Goal: Information Seeking & Learning: Learn about a topic

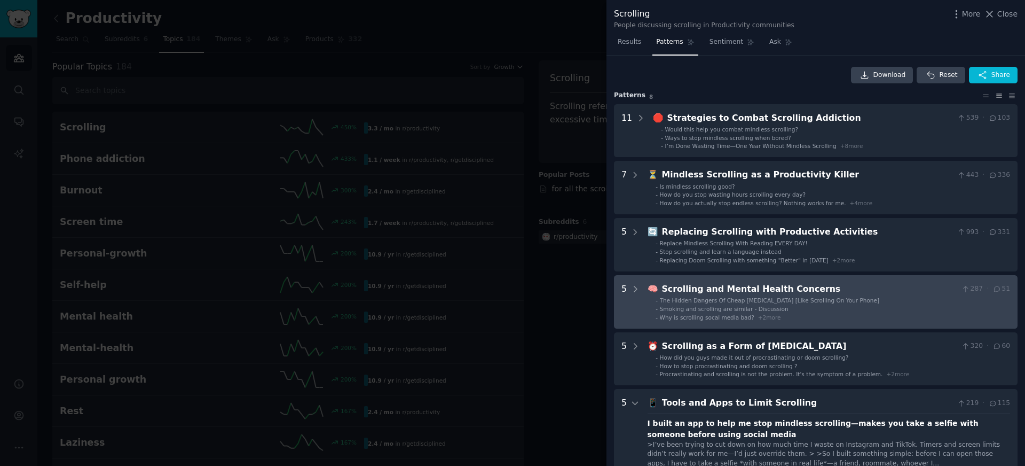
scroll to position [108, 0]
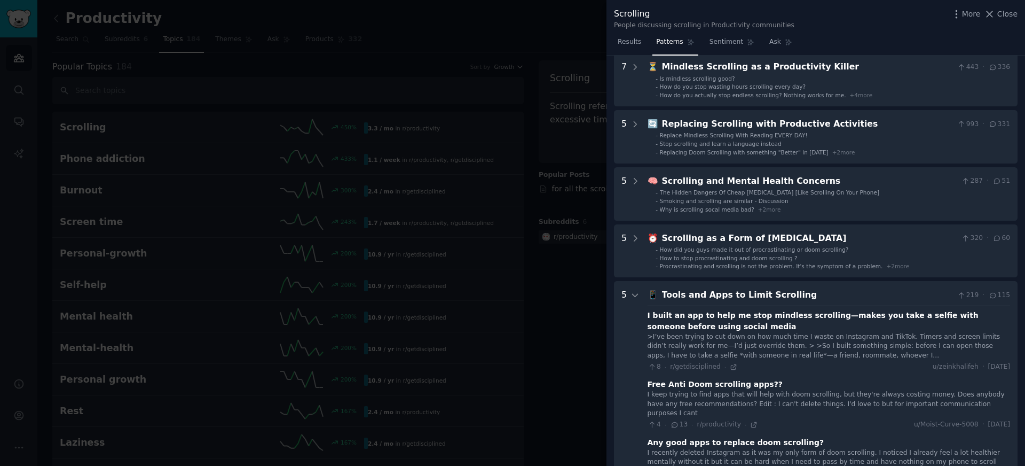
click at [542, 95] on div at bounding box center [512, 233] width 1025 height 466
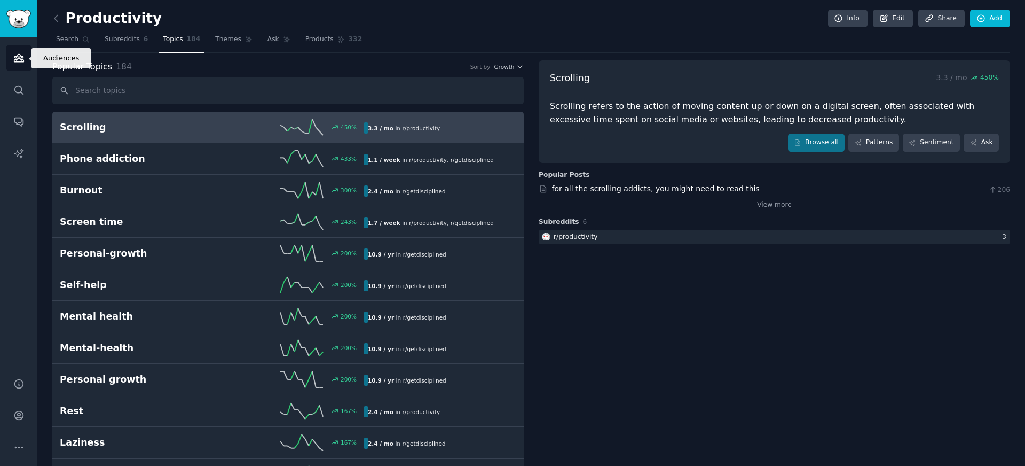
click at [24, 62] on link "Audiences" at bounding box center [19, 58] width 26 height 26
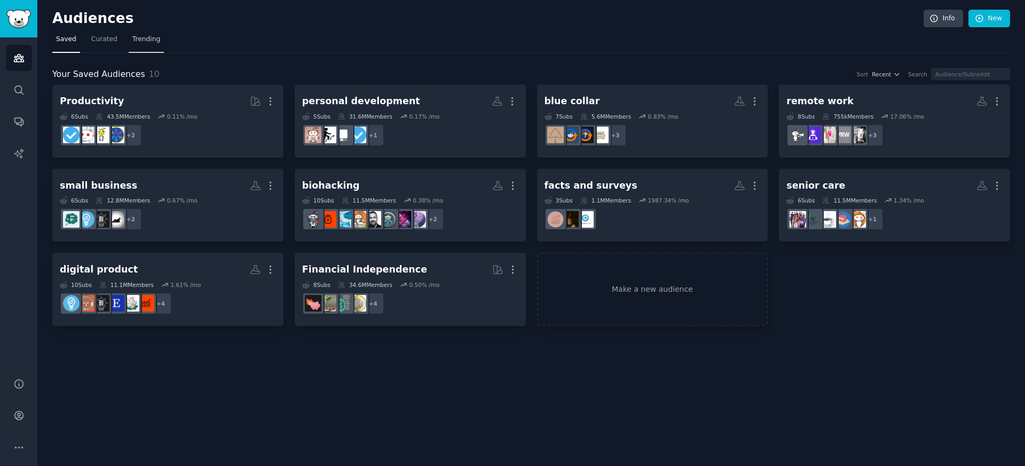
click at [138, 37] on span "Trending" at bounding box center [146, 40] width 28 height 10
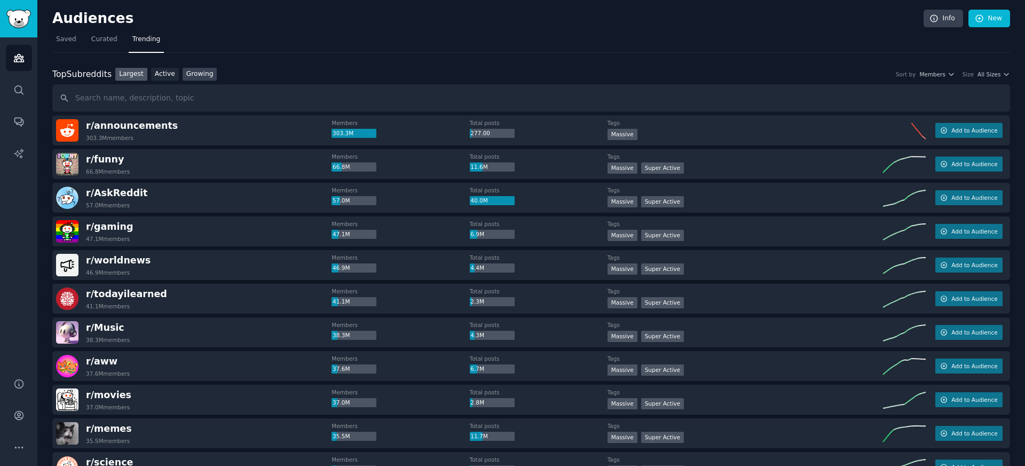
click at [199, 77] on link "Growing" at bounding box center [200, 74] width 35 height 13
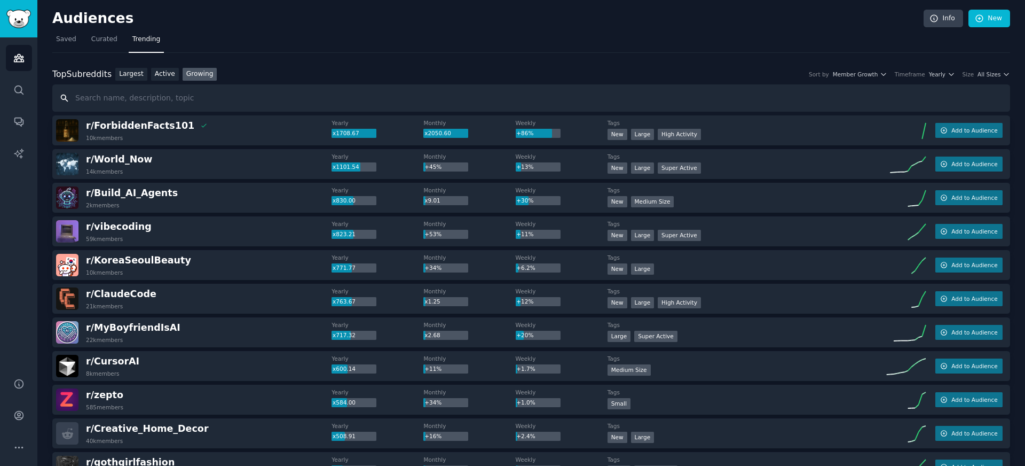
click at [977, 84] on input "text" at bounding box center [531, 97] width 958 height 27
click at [994, 76] on span "All Sizes" at bounding box center [989, 73] width 23 height 7
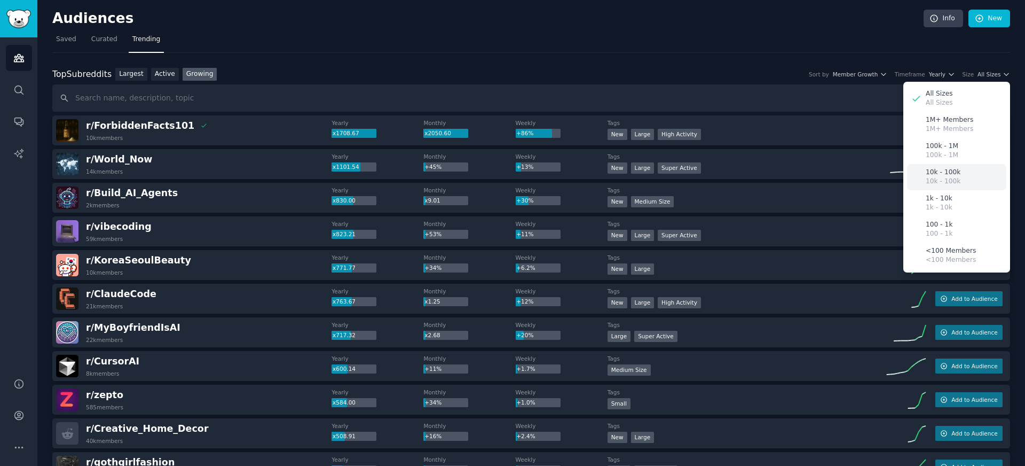
click at [936, 181] on p "10k - 100k" at bounding box center [943, 182] width 35 height 10
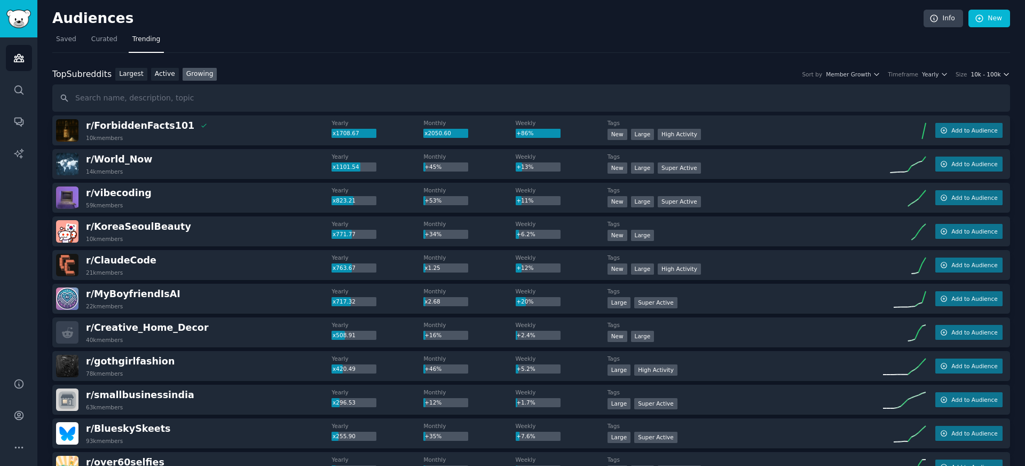
click at [990, 74] on span "10k - 100k" at bounding box center [986, 73] width 30 height 7
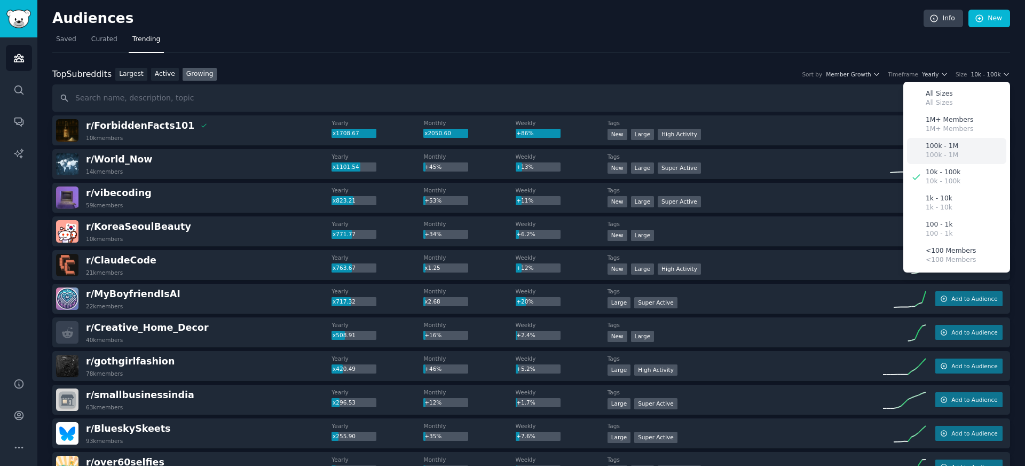
click at [957, 154] on div "100k - 1M 100k - 1M" at bounding box center [956, 151] width 99 height 26
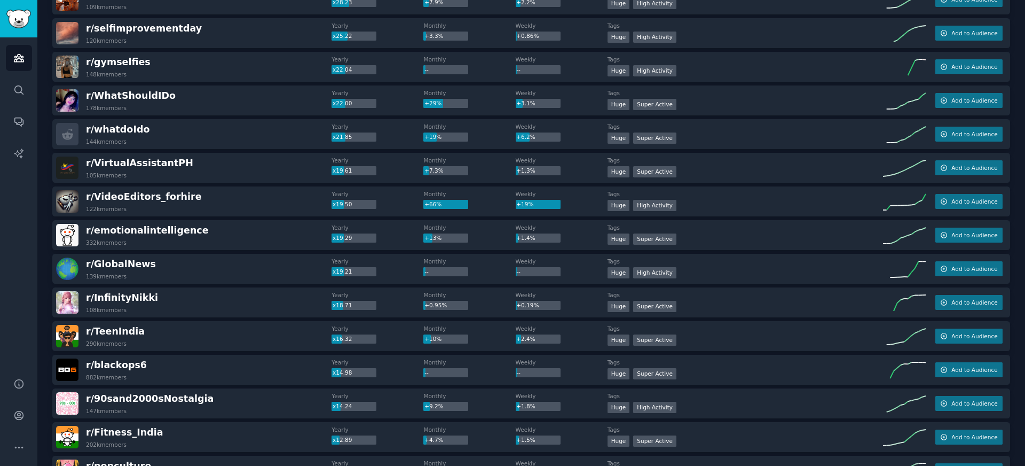
scroll to position [452, 0]
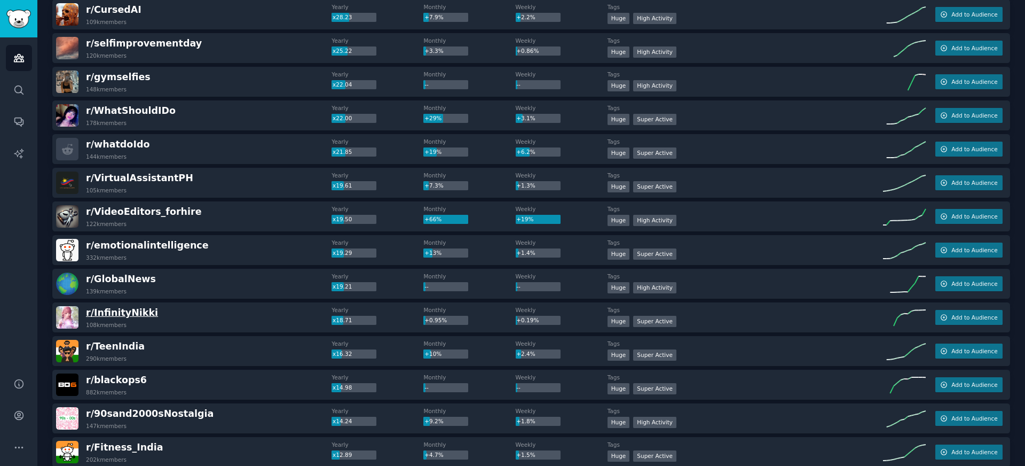
click at [131, 316] on span "r/ InfinityNikki" at bounding box center [122, 312] width 72 height 11
click at [111, 316] on span "r/ InfinityNikki" at bounding box center [122, 312] width 72 height 11
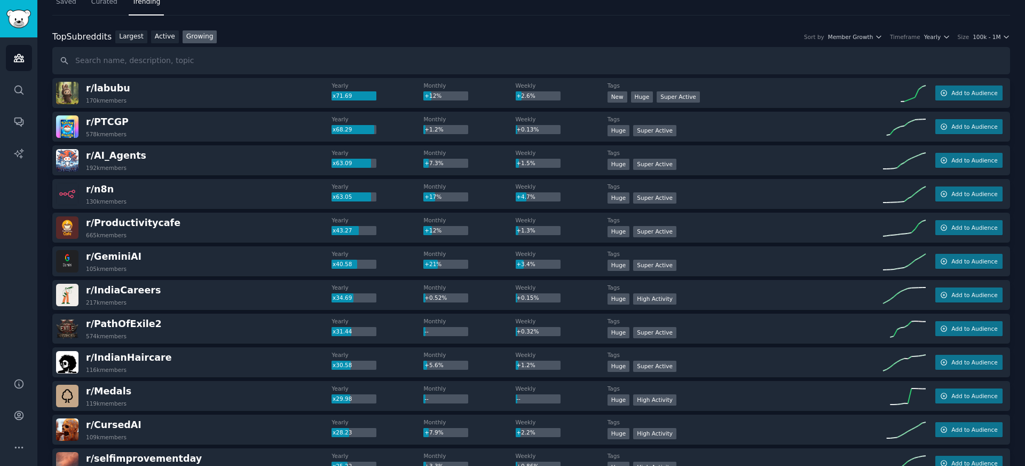
scroll to position [0, 0]
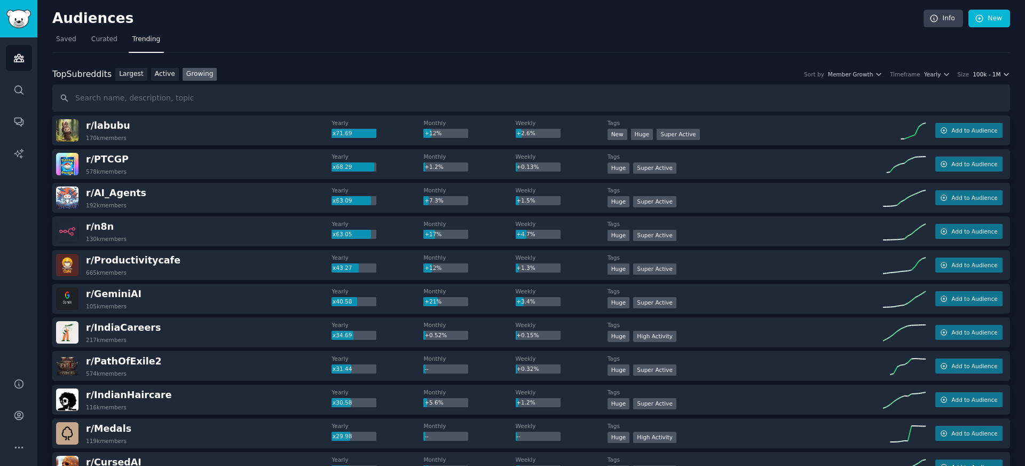
click at [987, 74] on span "100k - 1M" at bounding box center [987, 73] width 28 height 7
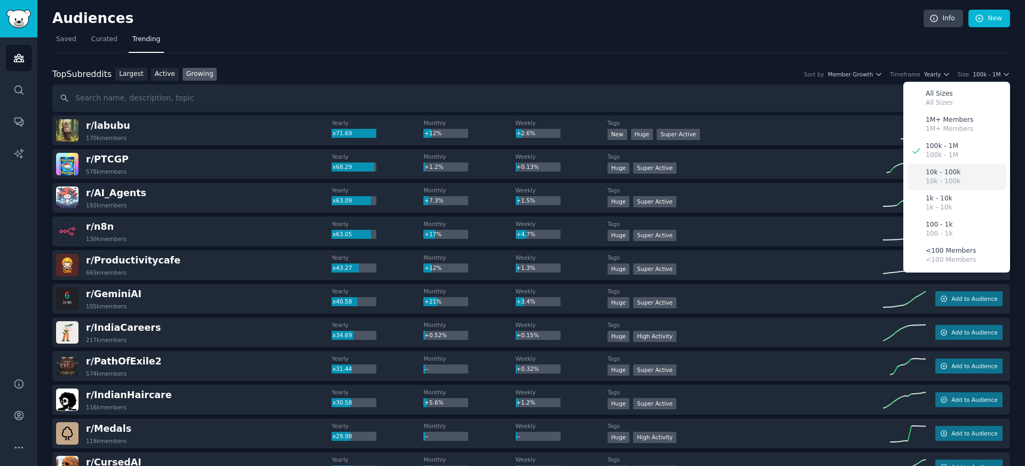
click at [941, 178] on p "10k - 100k" at bounding box center [943, 182] width 35 height 10
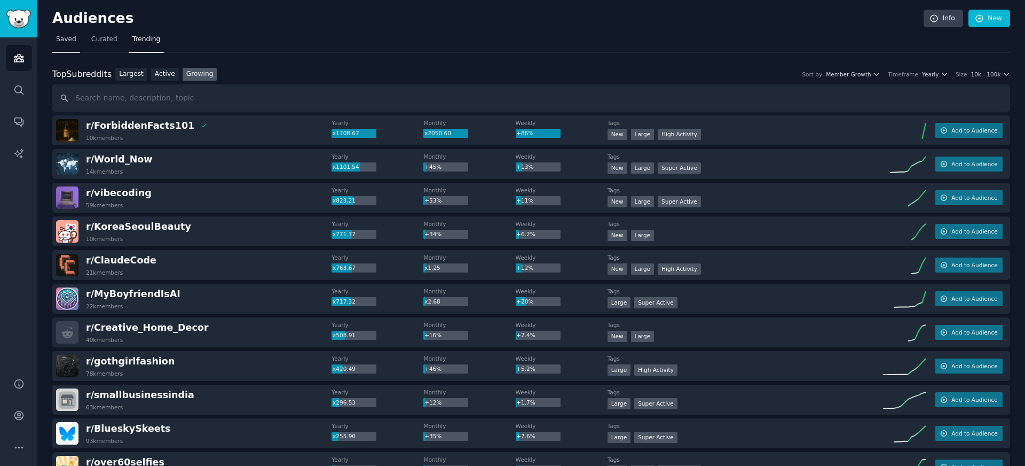
click at [73, 39] on span "Saved" at bounding box center [66, 40] width 20 height 10
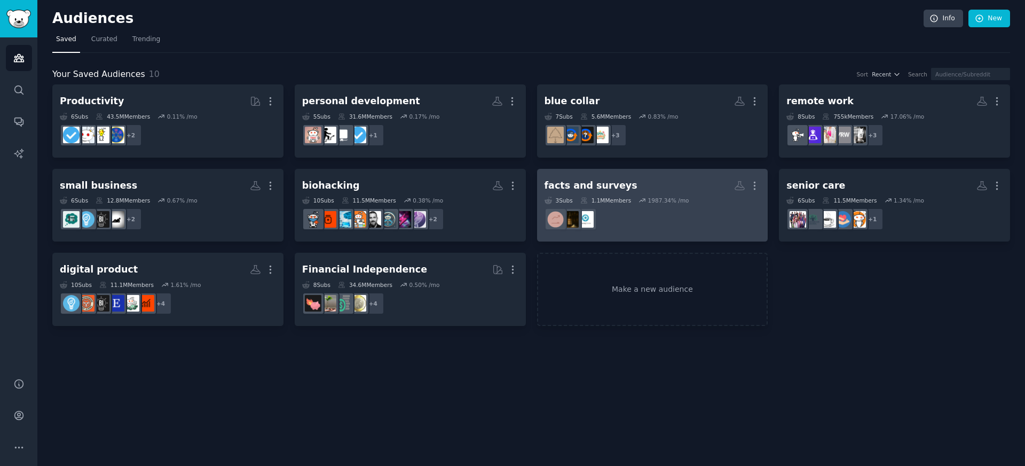
click at [582, 178] on h2 "facts and surveys More" at bounding box center [653, 185] width 216 height 19
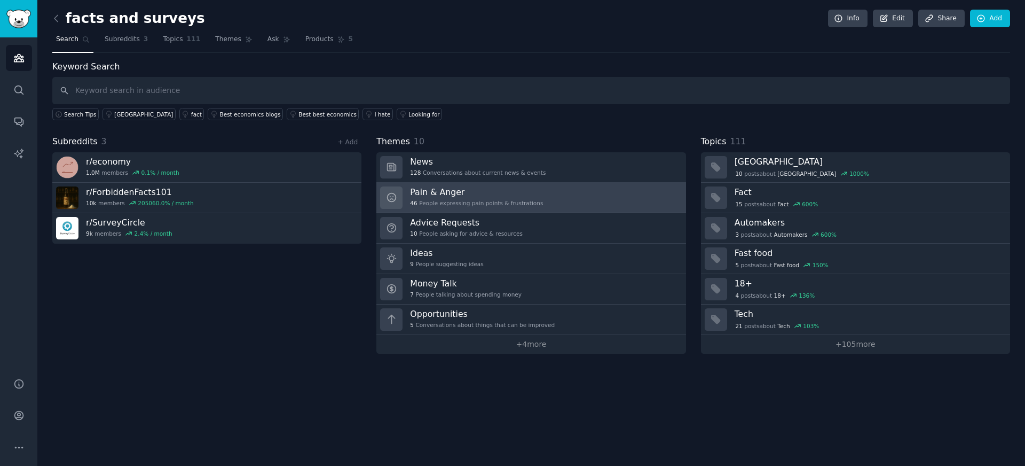
click at [432, 195] on h3 "Pain & Anger" at bounding box center [476, 191] width 133 height 11
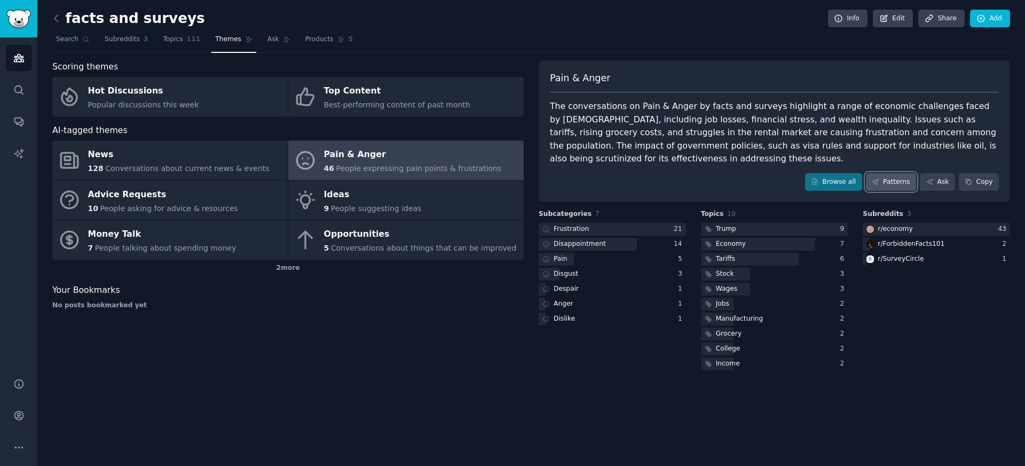
click at [898, 179] on link "Patterns" at bounding box center [891, 182] width 50 height 18
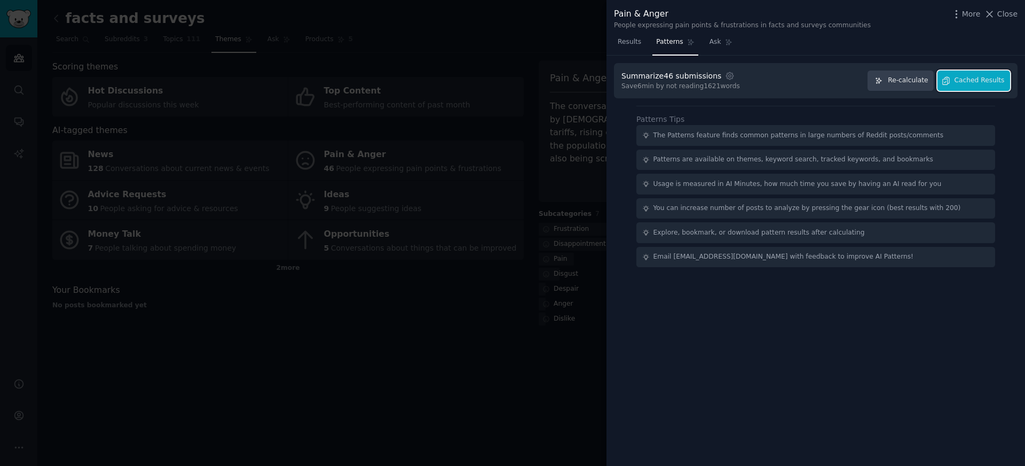
click at [994, 81] on span "Cached Results" at bounding box center [980, 81] width 50 height 10
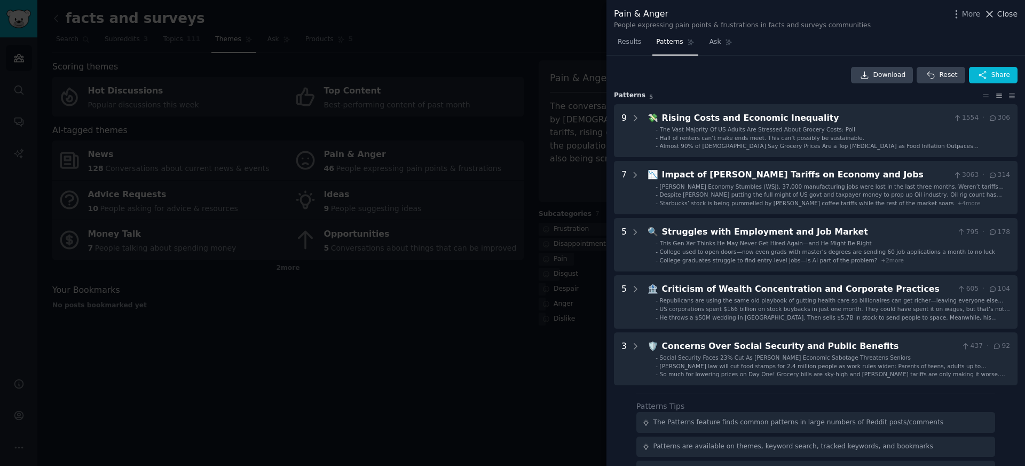
click at [995, 15] on icon at bounding box center [989, 14] width 11 height 11
